Goal: Find specific page/section: Find specific page/section

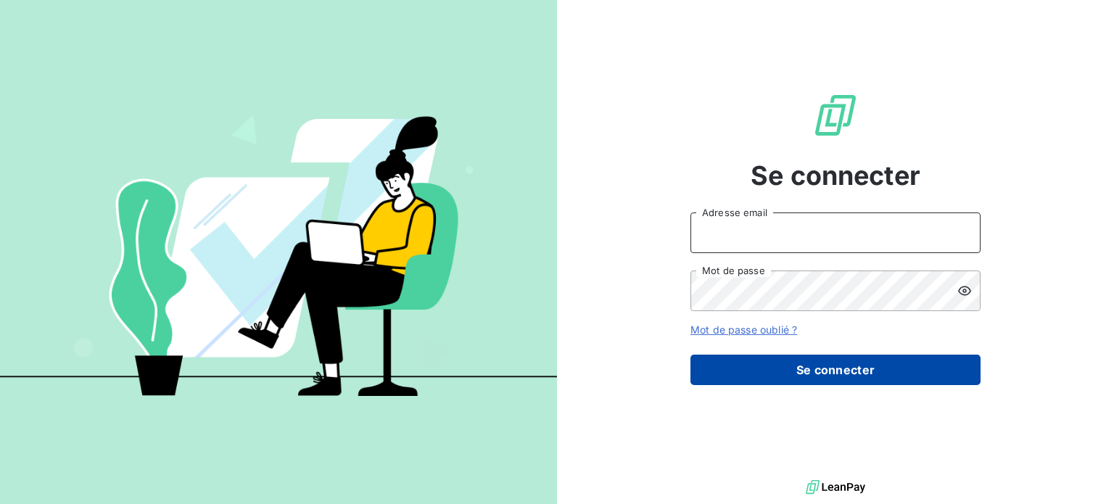
type input "[EMAIL_ADDRESS][DOMAIN_NAME]"
click at [814, 371] on button "Se connecter" at bounding box center [836, 370] width 290 height 30
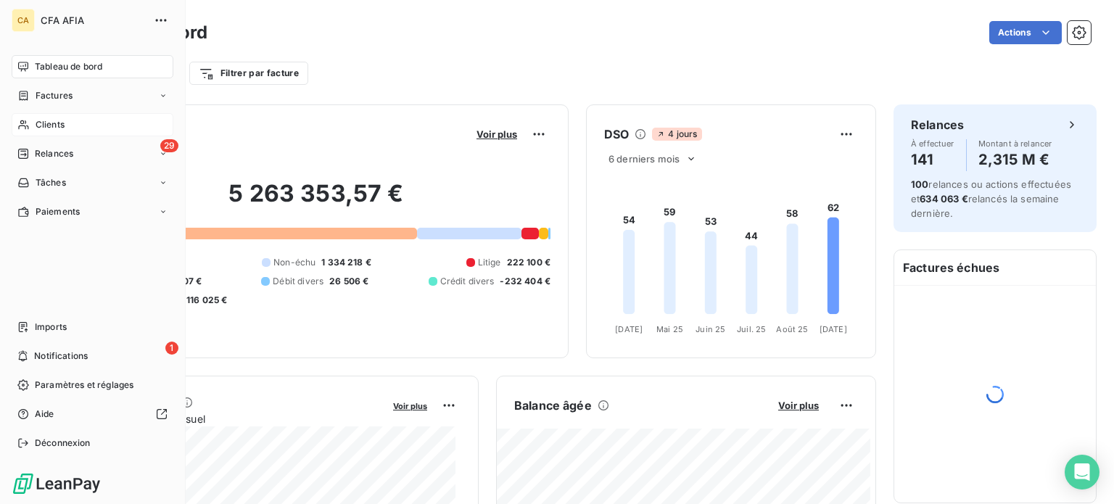
click at [49, 123] on span "Clients" at bounding box center [50, 124] width 29 height 13
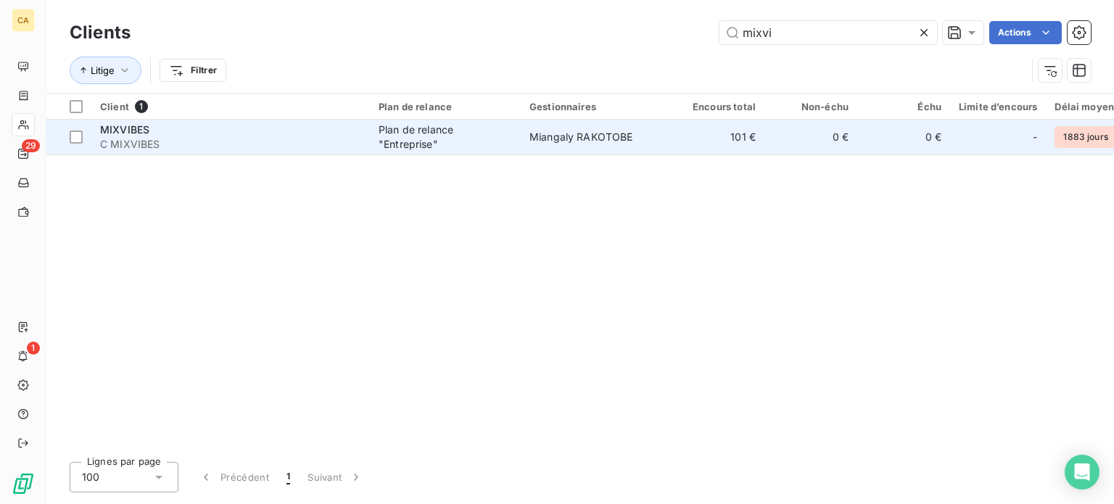
type input "mixvi"
click at [426, 142] on div "Plan de relance "Entreprise"" at bounding box center [445, 137] width 133 height 29
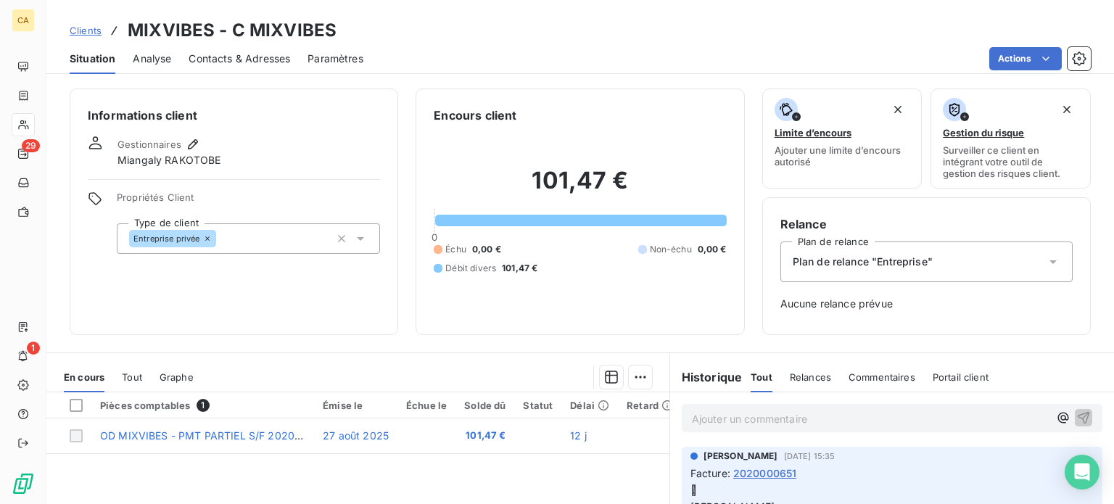
click at [131, 376] on span "Tout" at bounding box center [132, 377] width 20 height 12
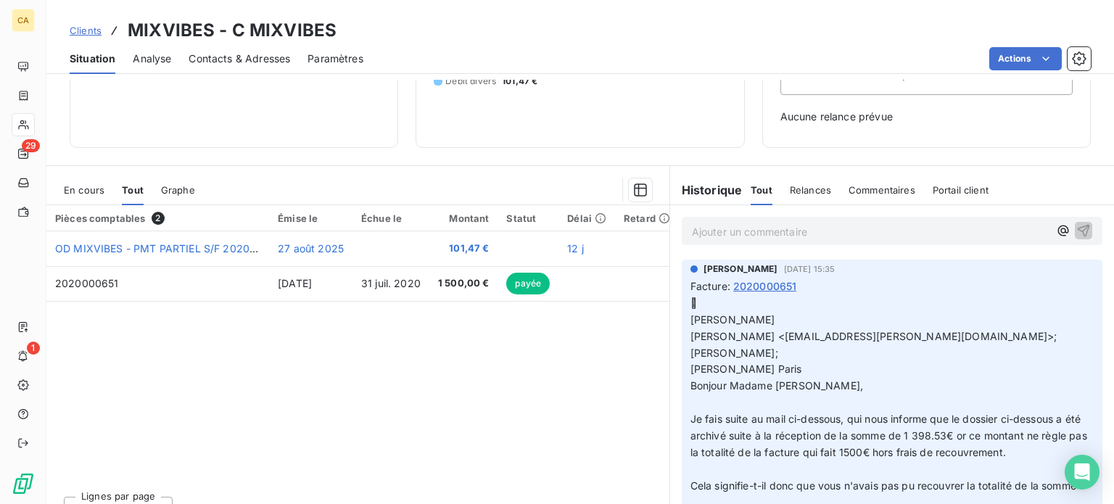
scroll to position [210, 0]
